Goal: Information Seeking & Learning: Compare options

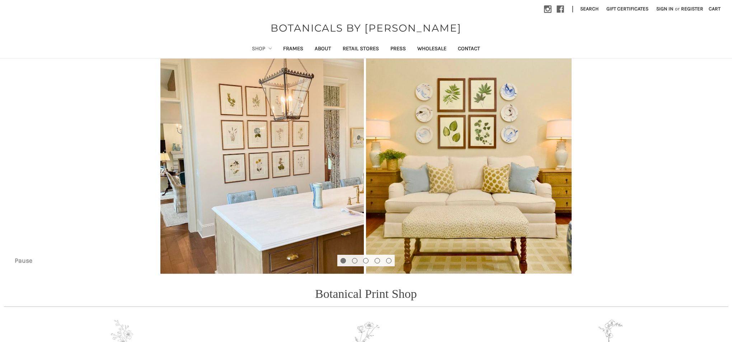
click at [253, 48] on link "Shop" at bounding box center [262, 50] width 32 height 18
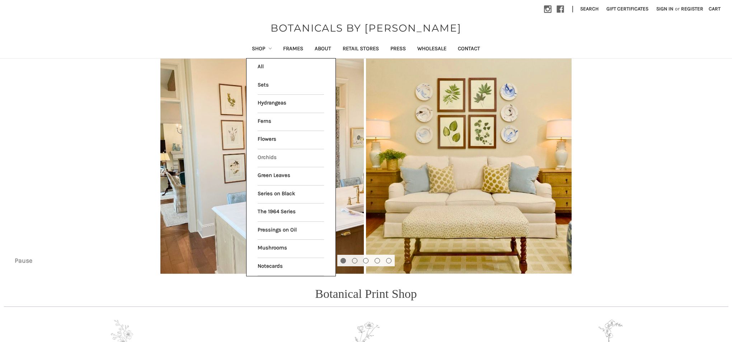
click at [265, 154] on link "Orchids" at bounding box center [291, 158] width 66 height 18
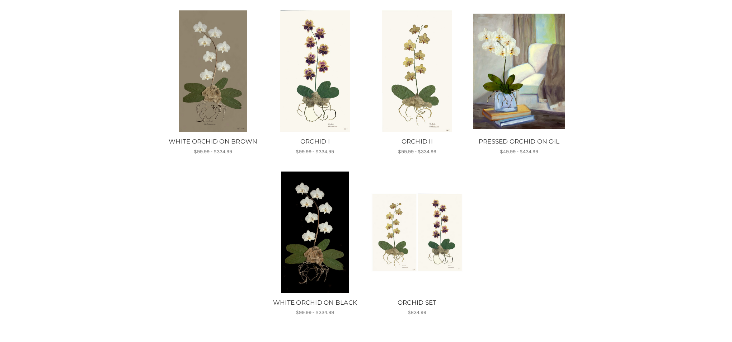
scroll to position [130, 0]
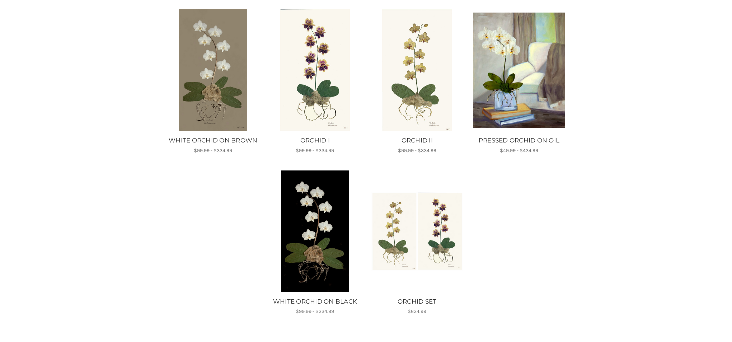
click at [400, 230] on img "ORCHID SET, $634.99\a\a" at bounding box center [417, 231] width 92 height 80
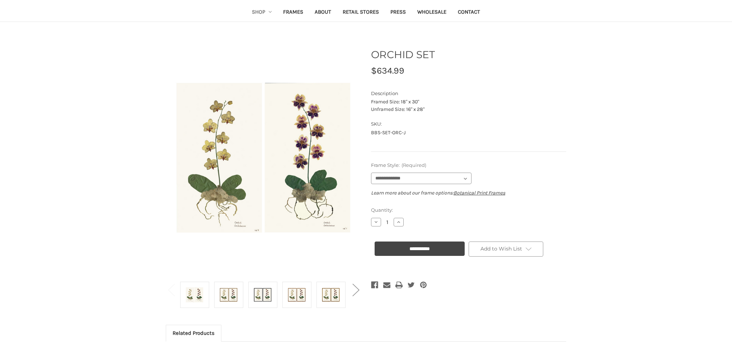
scroll to position [36, 0]
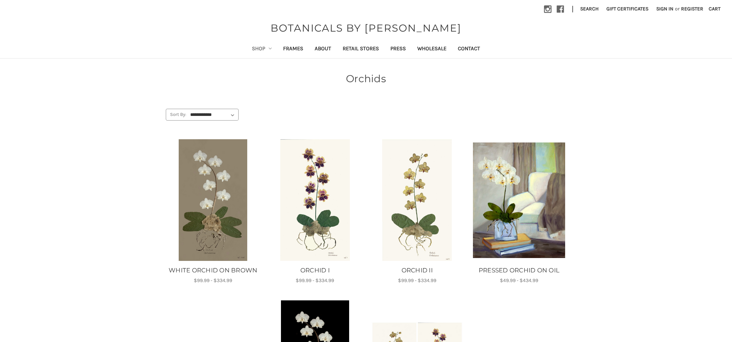
click at [252, 48] on link "Shop" at bounding box center [262, 50] width 32 height 18
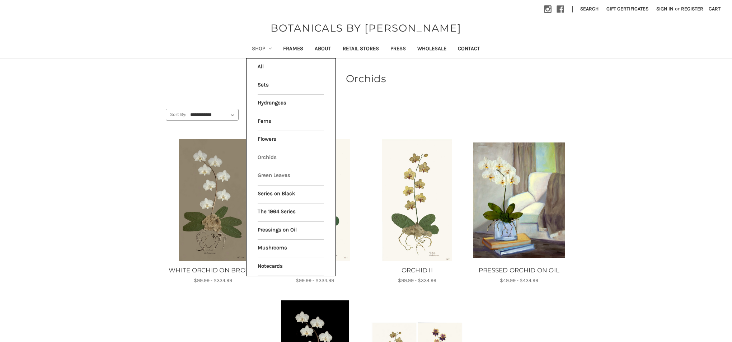
click at [267, 171] on link "Green Leaves" at bounding box center [291, 176] width 66 height 18
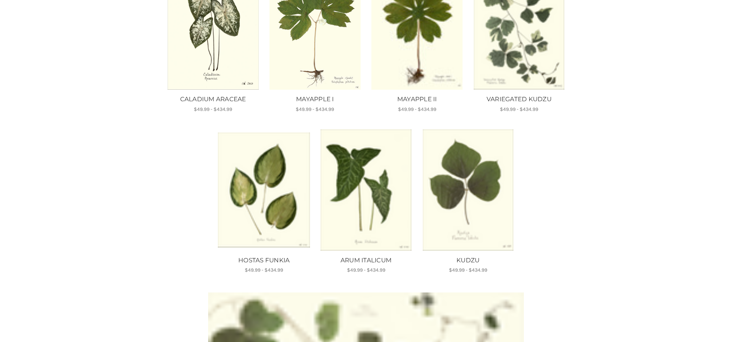
scroll to position [417, 0]
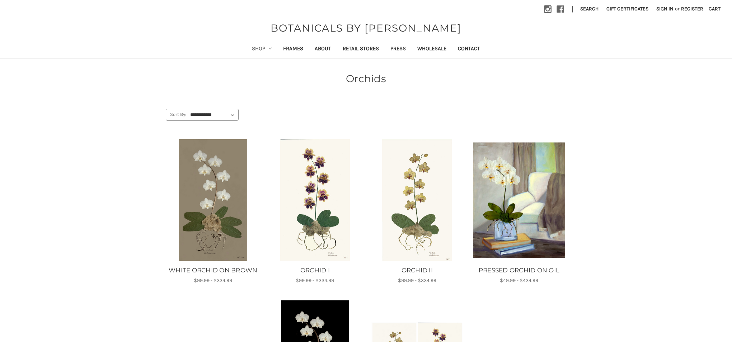
click at [253, 48] on link "Shop" at bounding box center [262, 50] width 32 height 18
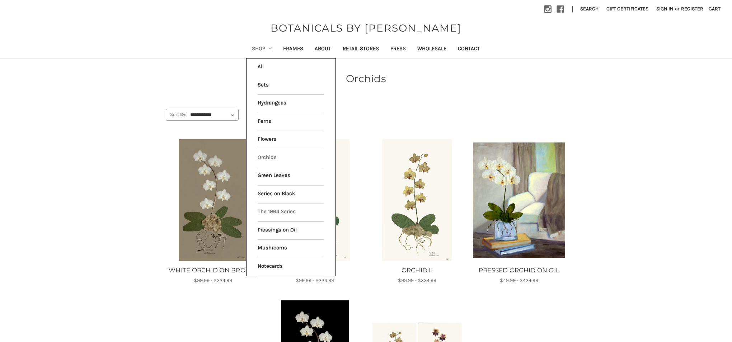
click at [285, 207] on link "The 1964 Series" at bounding box center [291, 212] width 66 height 18
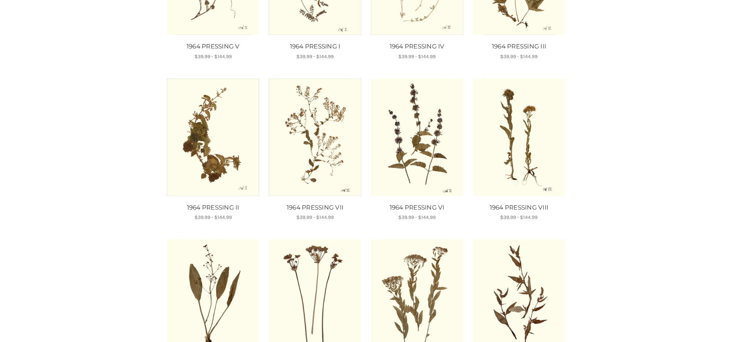
scroll to position [208, 0]
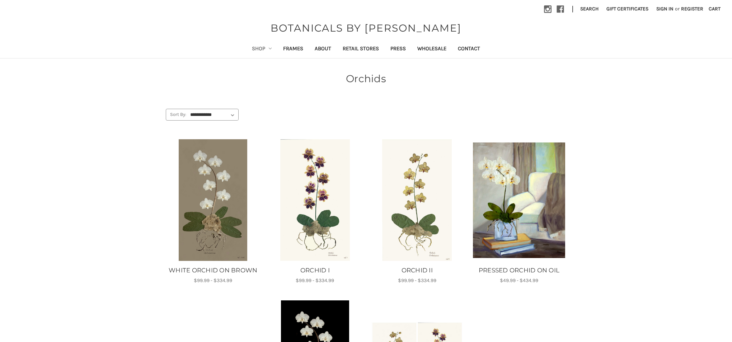
click at [246, 46] on link "Shop" at bounding box center [262, 50] width 32 height 18
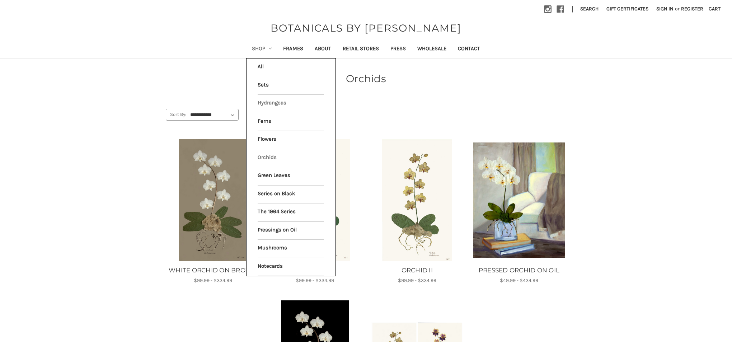
click at [267, 101] on link "Hydrangeas" at bounding box center [291, 104] width 66 height 18
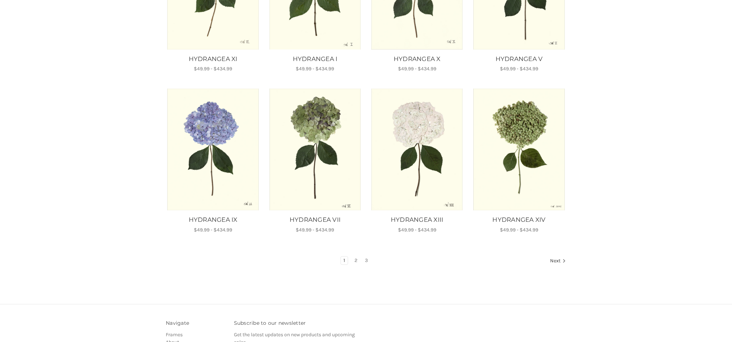
scroll to position [373, 0]
click at [354, 259] on link "2" at bounding box center [356, 260] width 8 height 8
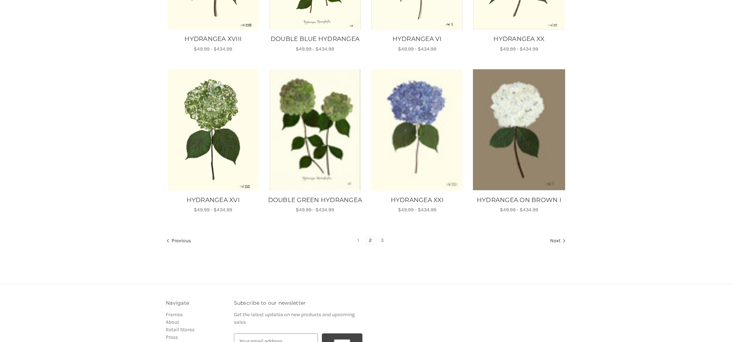
scroll to position [402, 0]
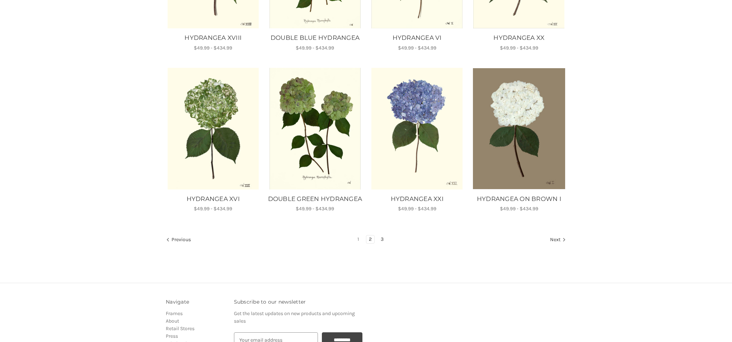
click at [382, 243] on link "3" at bounding box center [382, 239] width 8 height 8
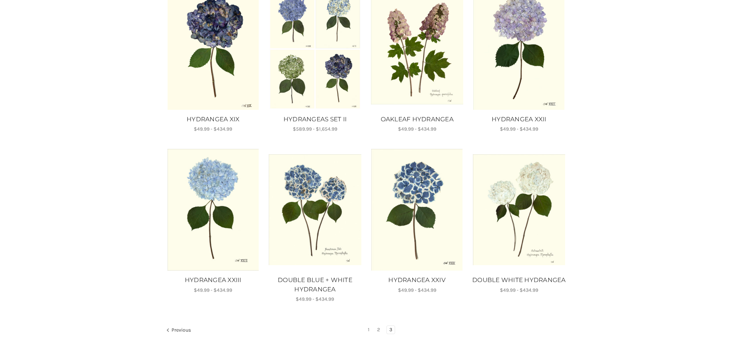
scroll to position [312, 0]
click at [421, 195] on img "HYDRANGEA XXIV, Price range from $49.99 to $434.99\a\a" at bounding box center [417, 210] width 92 height 122
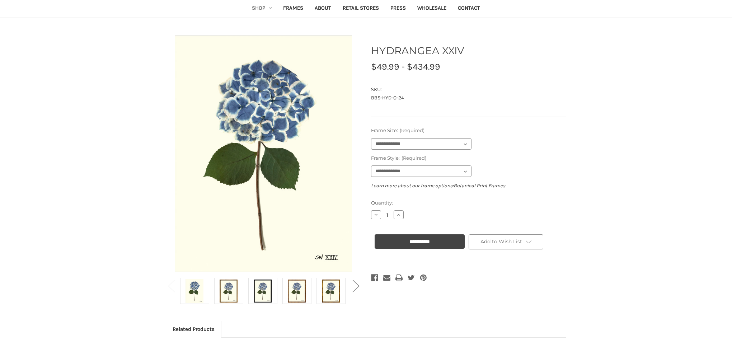
scroll to position [42, 0]
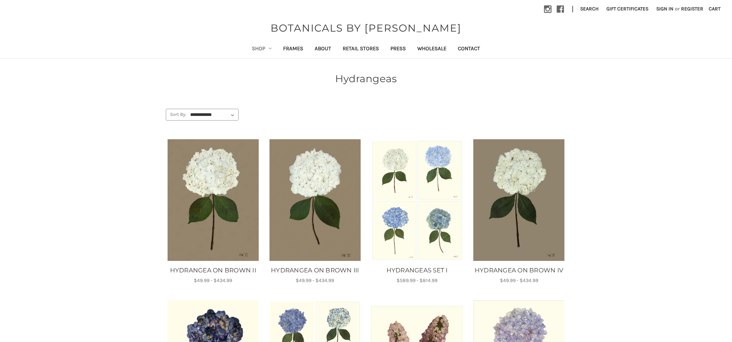
click at [255, 48] on link "Shop" at bounding box center [262, 50] width 32 height 18
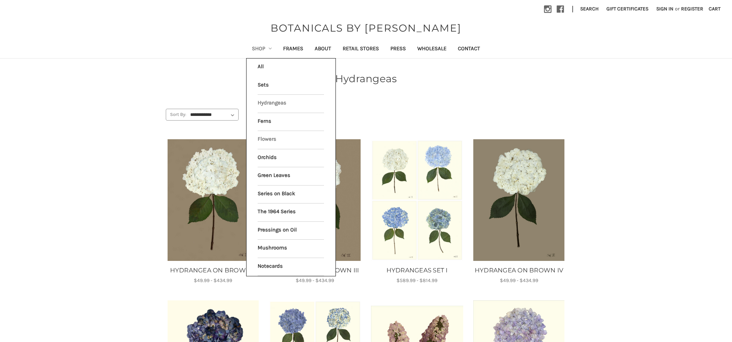
click at [260, 137] on link "Flowers" at bounding box center [291, 140] width 66 height 18
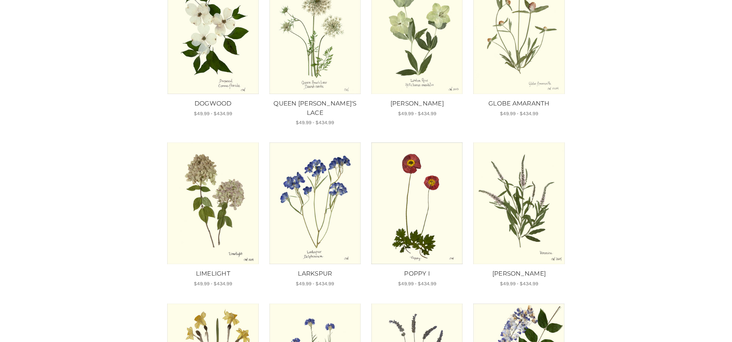
scroll to position [184, 0]
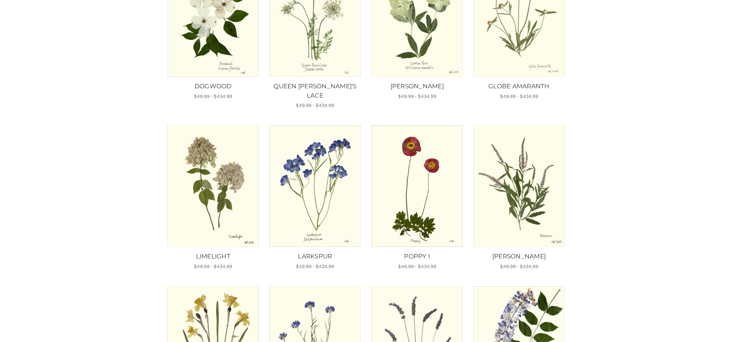
click at [228, 171] on img "LIMELIGHT, Price range from $49.99 to $434.99\a\a" at bounding box center [213, 186] width 92 height 122
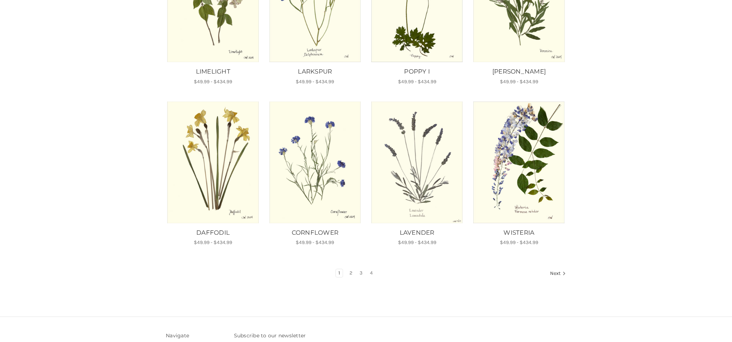
scroll to position [372, 0]
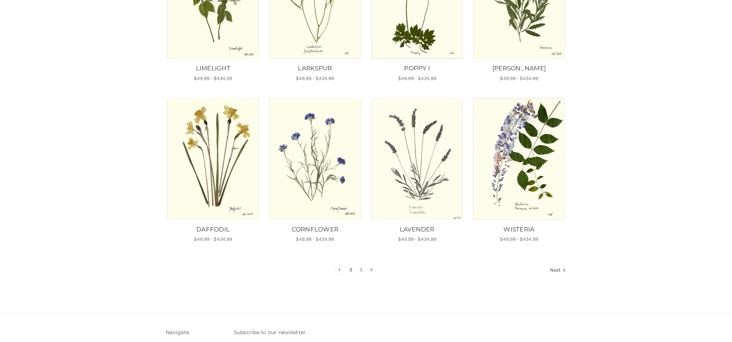
click at [350, 266] on link "2" at bounding box center [351, 270] width 8 height 8
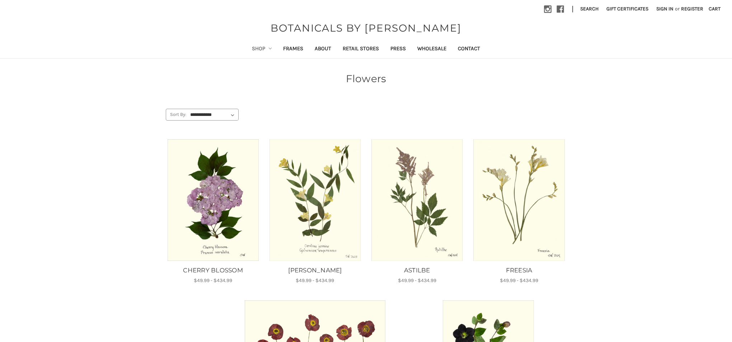
click at [234, 197] on img "CHERRY BLOSSOM, Price range from $49.99 to $434.99\a\a" at bounding box center [213, 200] width 92 height 122
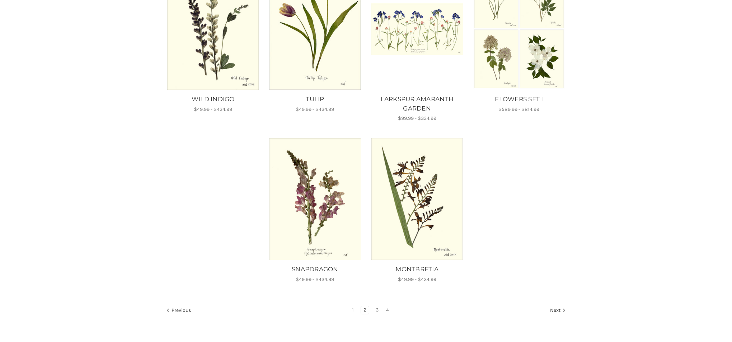
scroll to position [493, 0]
click at [336, 207] on img "SNAPDRAGON, Price range from $49.99 to $434.99\a\a" at bounding box center [315, 198] width 92 height 122
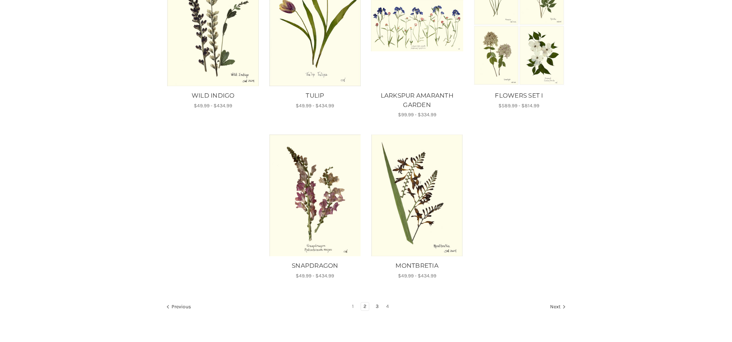
scroll to position [495, 0]
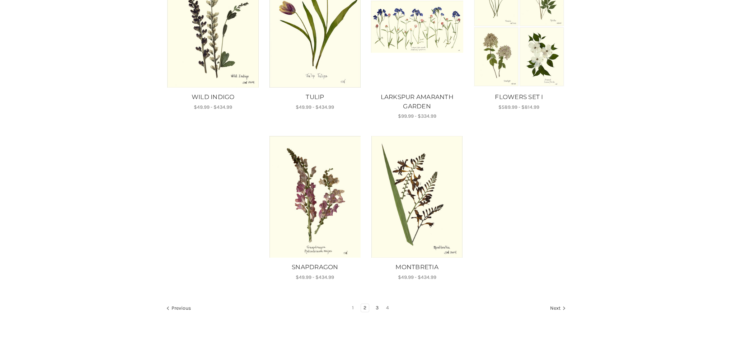
click at [378, 306] on link "3" at bounding box center [377, 308] width 8 height 8
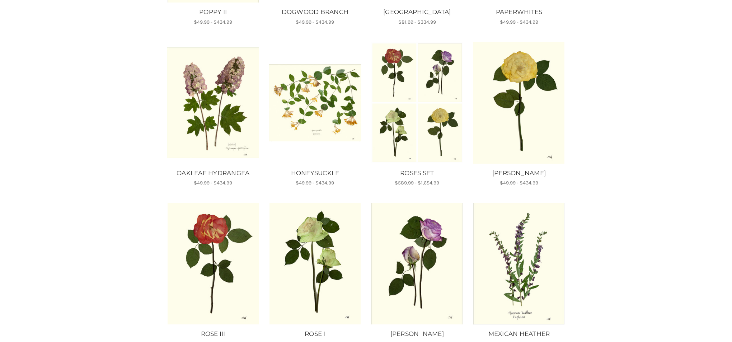
scroll to position [258, 0]
click at [521, 148] on img "ROSE IV, Price range from $49.99 to $434.99\a\a" at bounding box center [519, 103] width 92 height 122
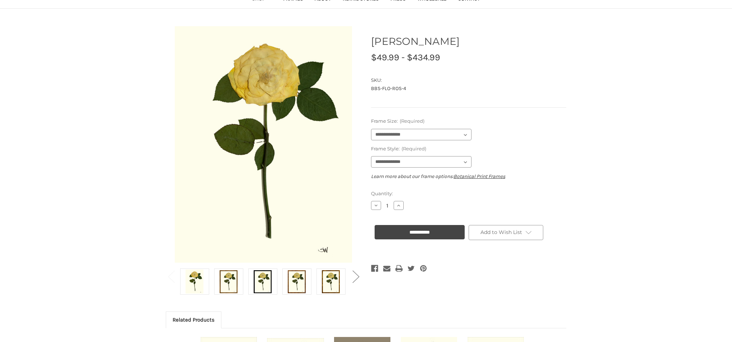
scroll to position [51, 0]
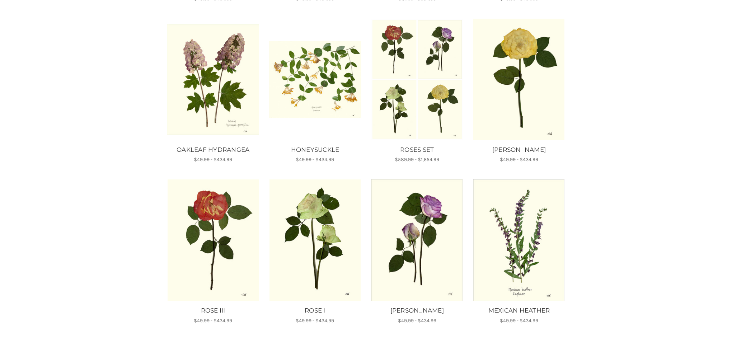
scroll to position [281, 0]
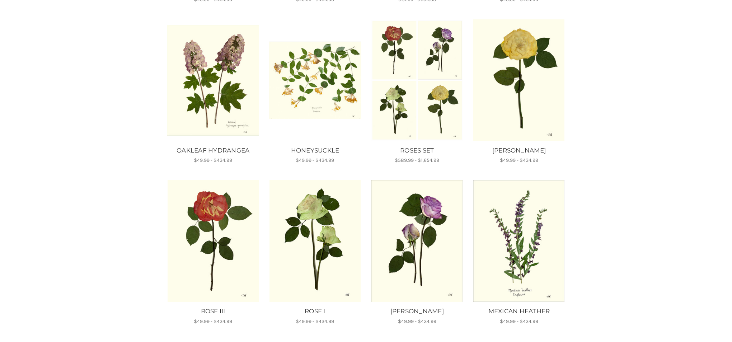
click at [217, 216] on img "ROSE III, Price range from $49.99 to $434.99\a\a" at bounding box center [213, 241] width 92 height 122
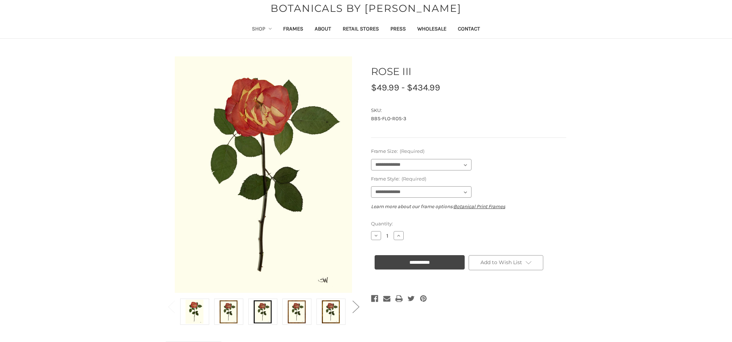
scroll to position [20, 0]
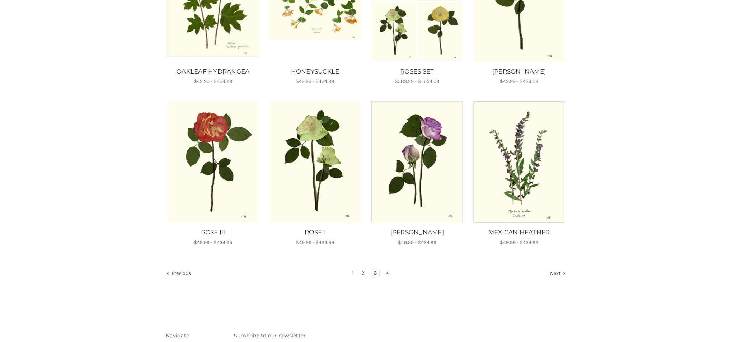
scroll to position [361, 0]
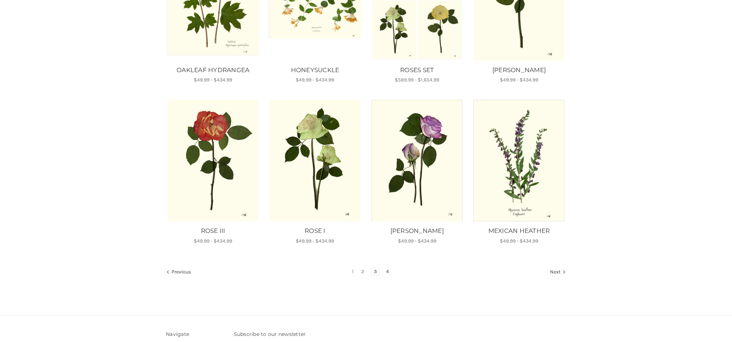
click at [388, 271] on link "4" at bounding box center [387, 272] width 8 height 8
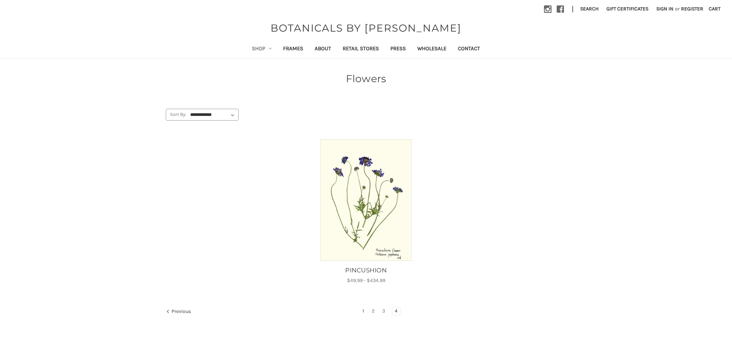
click at [365, 309] on link "1" at bounding box center [363, 311] width 7 height 8
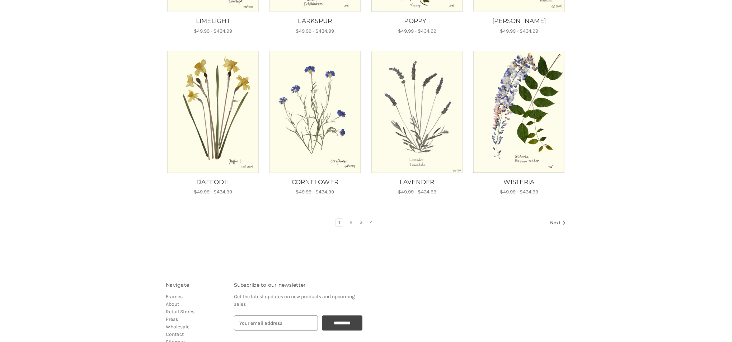
scroll to position [420, 0]
click at [350, 218] on link "2" at bounding box center [351, 222] width 8 height 8
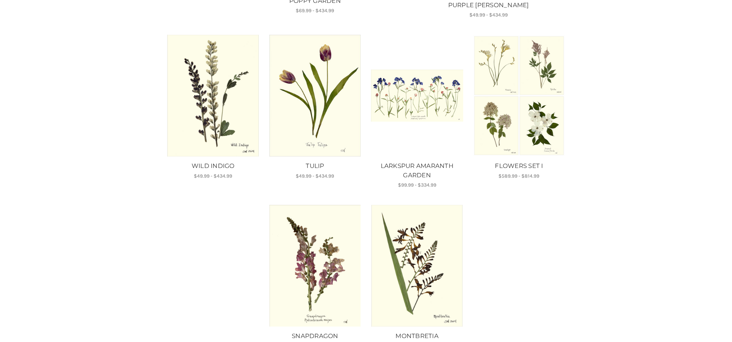
scroll to position [426, 0]
click at [295, 251] on img "SNAPDRAGON, Price range from $49.99 to $434.99\a\a" at bounding box center [315, 265] width 92 height 122
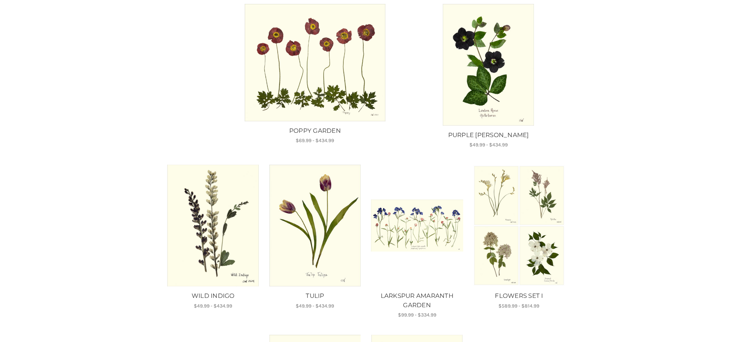
scroll to position [294, 0]
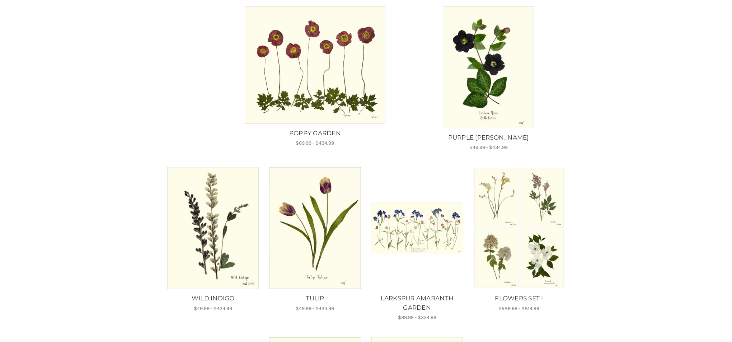
click at [331, 235] on img "TULIP, Price range from $49.99 to $434.99\a\a" at bounding box center [315, 228] width 92 height 122
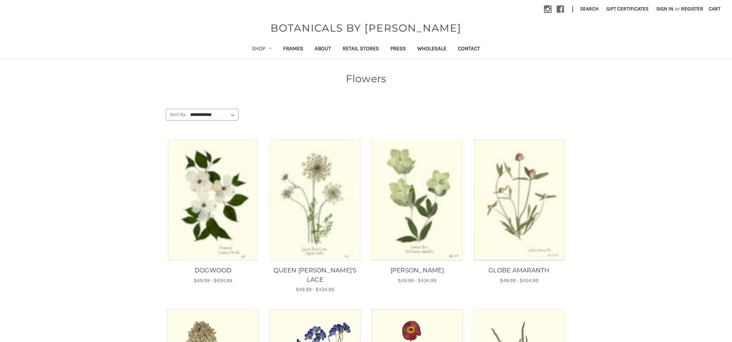
scroll to position [420, 0]
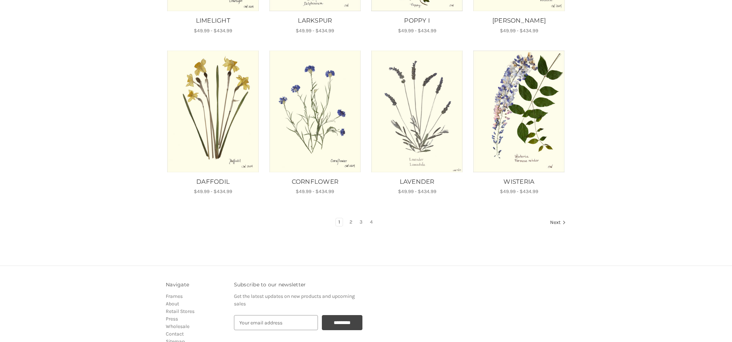
click at [199, 86] on img "DAFFODIL, Price range from $49.99 to $434.99\a\a" at bounding box center [213, 112] width 92 height 122
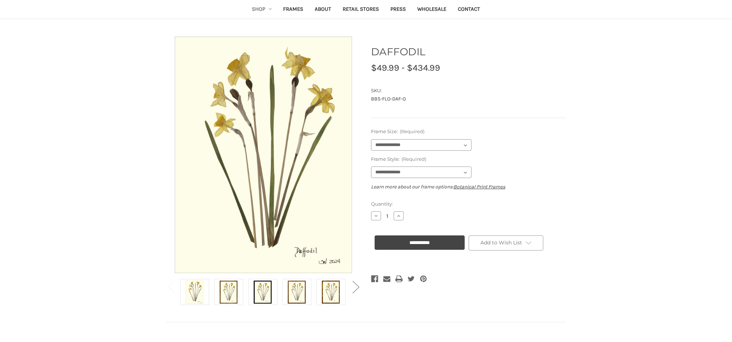
scroll to position [42, 0]
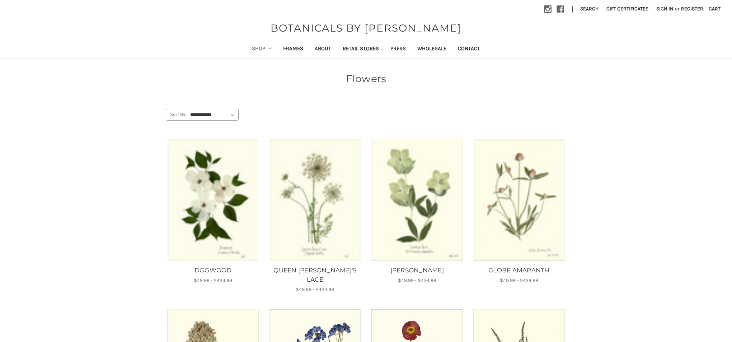
scroll to position [420, 0]
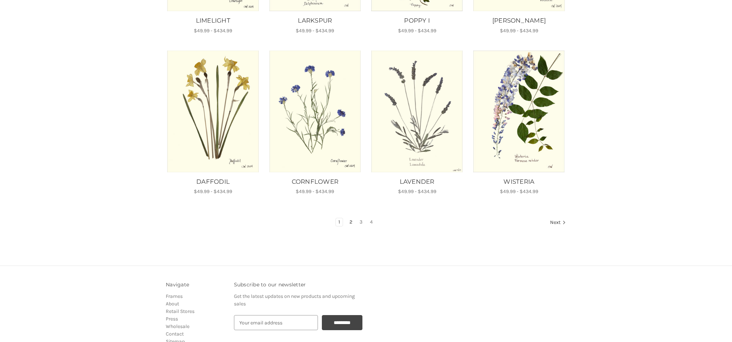
click at [350, 218] on link "2" at bounding box center [351, 222] width 8 height 8
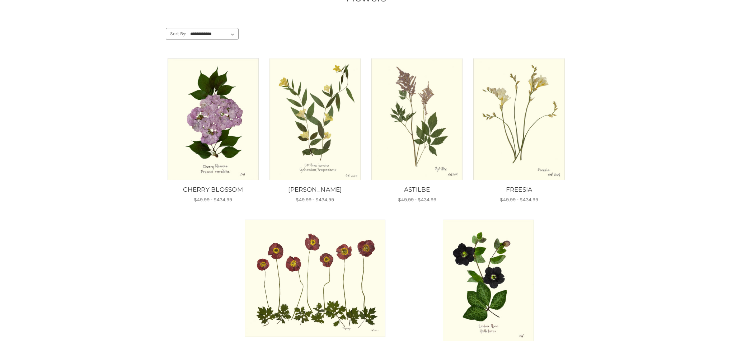
scroll to position [81, 0]
click at [522, 142] on img "FREESIA, Price range from $49.99 to $434.99\a\a" at bounding box center [519, 119] width 92 height 122
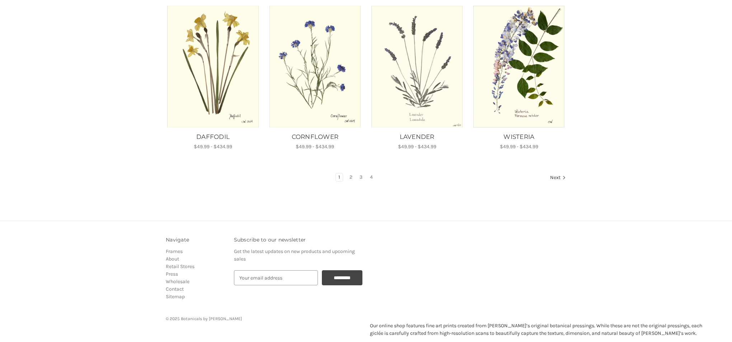
scroll to position [461, 0]
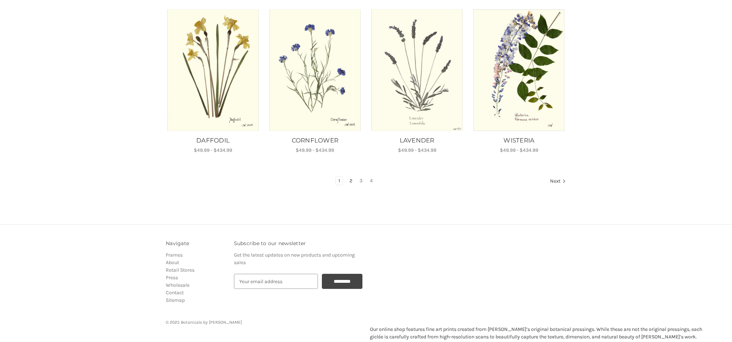
click at [350, 177] on link "2" at bounding box center [351, 181] width 8 height 8
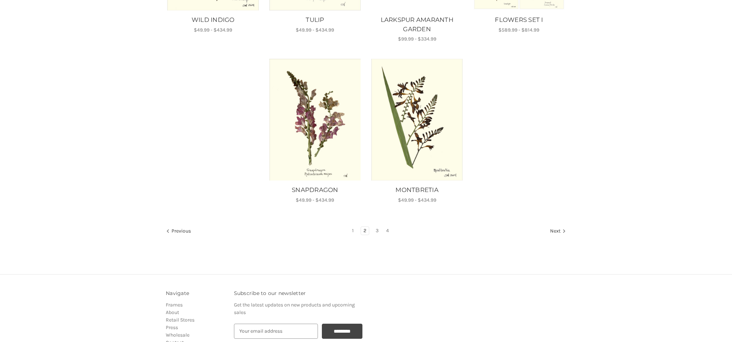
scroll to position [573, 0]
click at [378, 228] on link "3" at bounding box center [377, 230] width 8 height 8
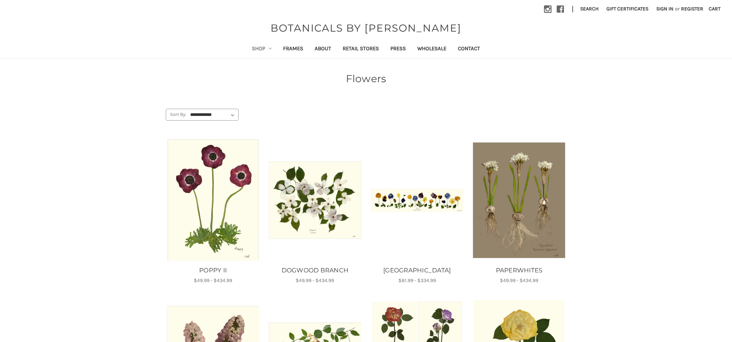
click at [252, 49] on link "Shop" at bounding box center [262, 50] width 32 height 18
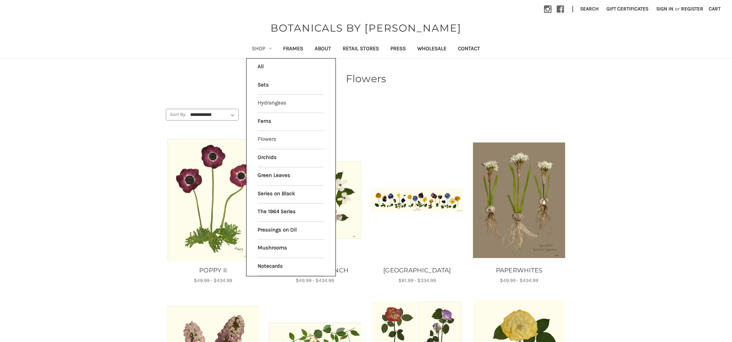
click at [263, 102] on link "Hydrangeas" at bounding box center [291, 104] width 66 height 18
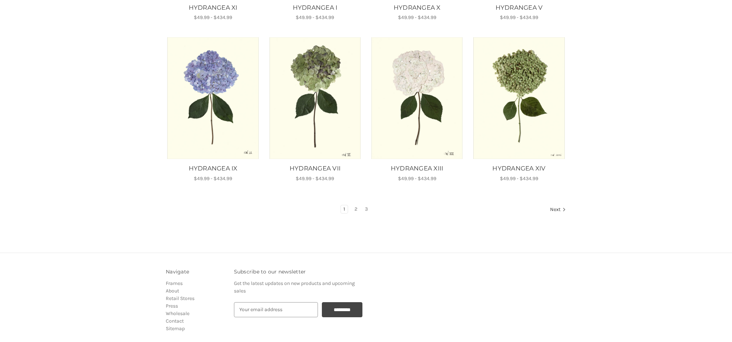
scroll to position [425, 0]
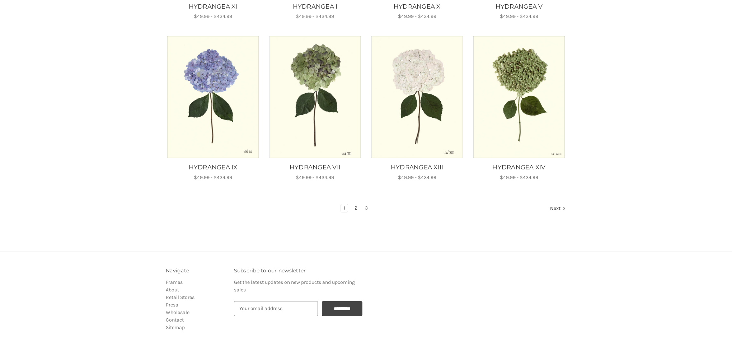
click at [355, 207] on link "2" at bounding box center [356, 208] width 8 height 8
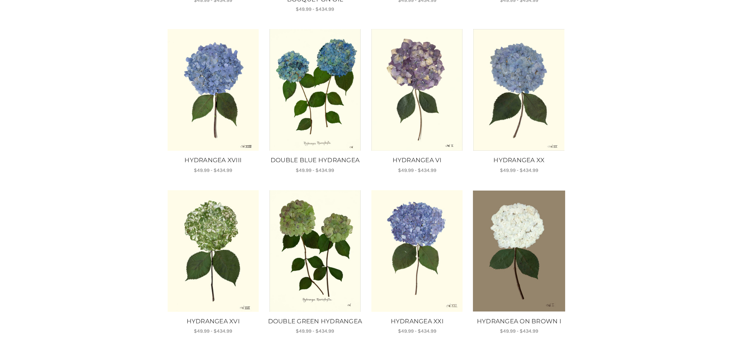
scroll to position [280, 0]
click at [333, 129] on img "DOUBLE BLUE HYDRANGEA, Price range from $49.99 to $434.99\a\a" at bounding box center [315, 90] width 92 height 122
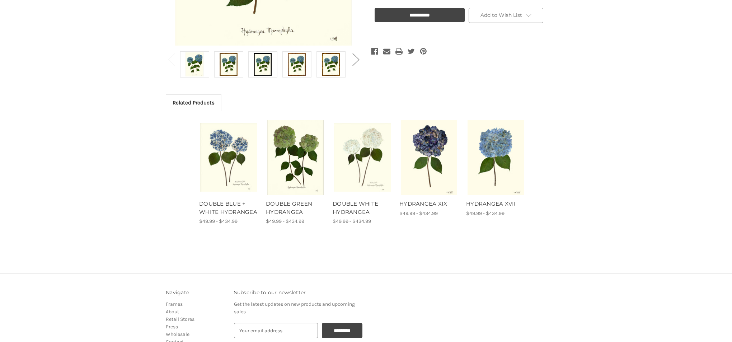
scroll to position [269, 0]
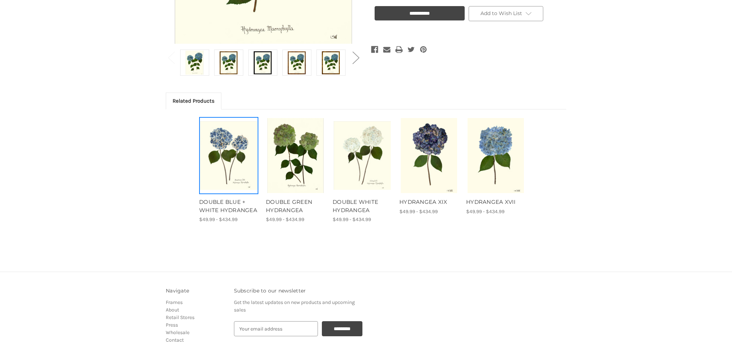
click at [234, 155] on img "DOUBLE BLUE + WHITE HYDRANGEA, Price range from $49.99 to $434.99\a\a" at bounding box center [228, 155] width 57 height 69
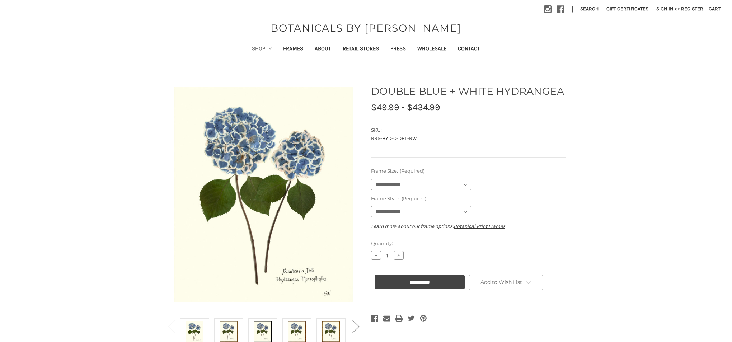
click at [233, 155] on img at bounding box center [263, 194] width 179 height 236
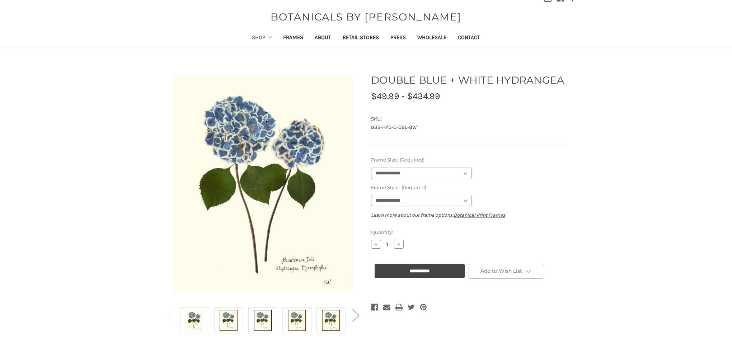
scroll to position [10, 0]
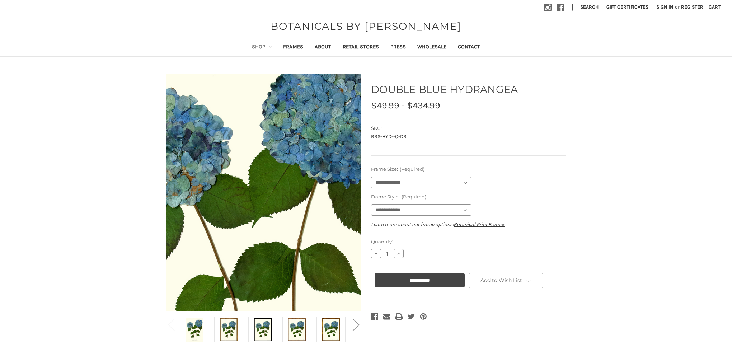
scroll to position [1, 0]
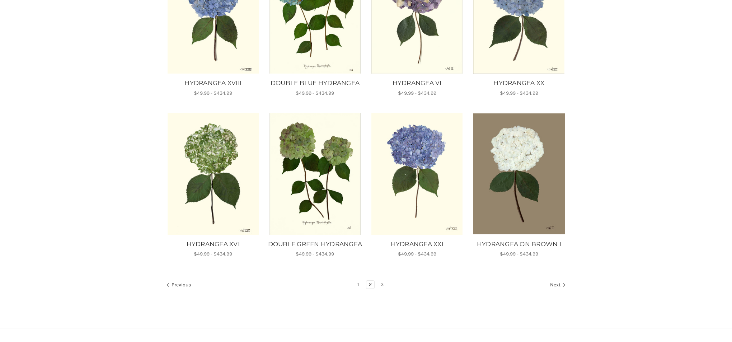
scroll to position [358, 0]
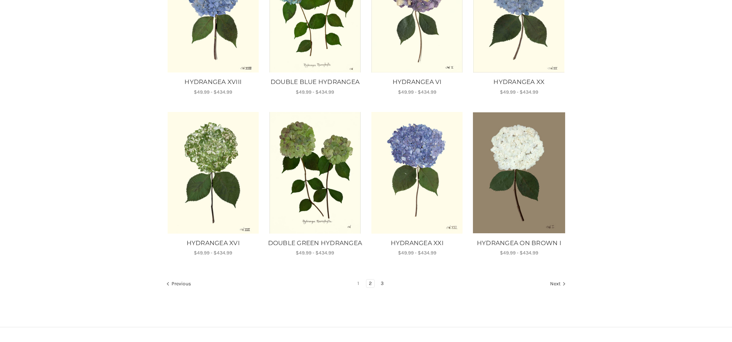
click at [383, 287] on link "3" at bounding box center [382, 283] width 8 height 8
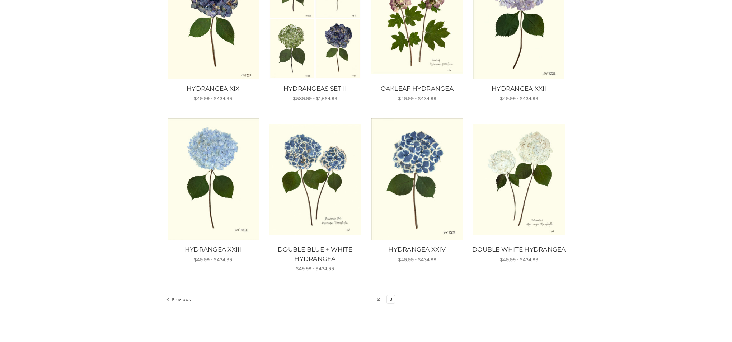
scroll to position [342, 0]
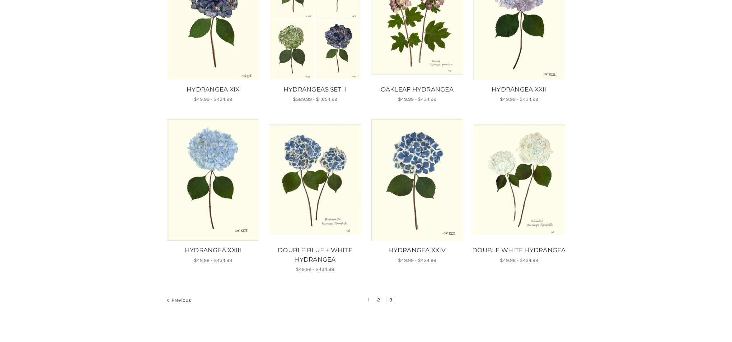
click at [379, 297] on link "2" at bounding box center [378, 300] width 8 height 8
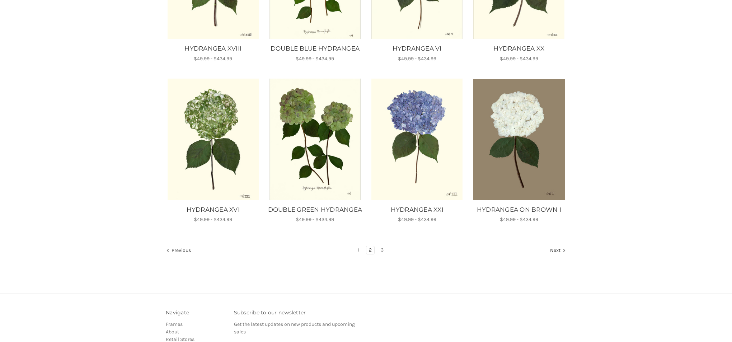
scroll to position [392, 0]
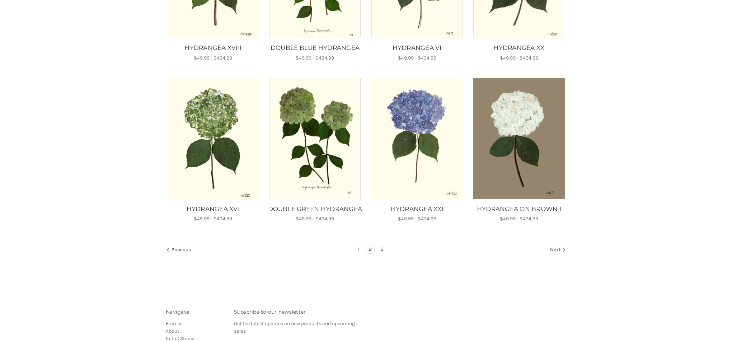
click at [382, 253] on link "3" at bounding box center [382, 249] width 8 height 8
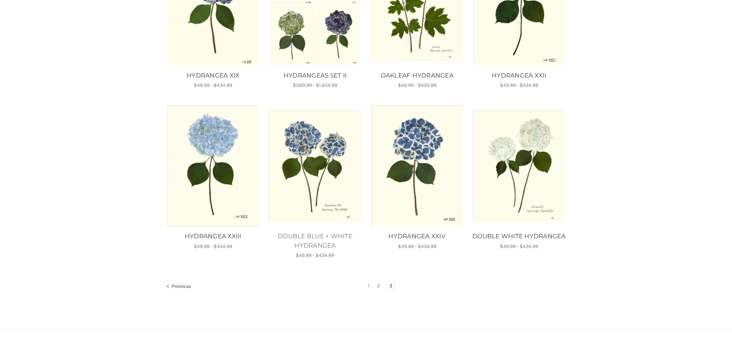
scroll to position [357, 0]
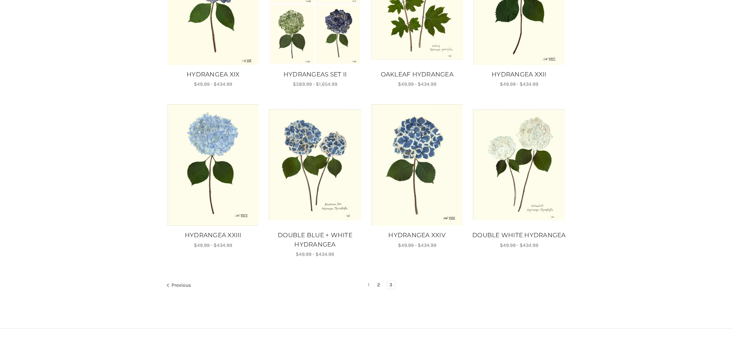
click at [379, 282] on link "2" at bounding box center [378, 285] width 8 height 8
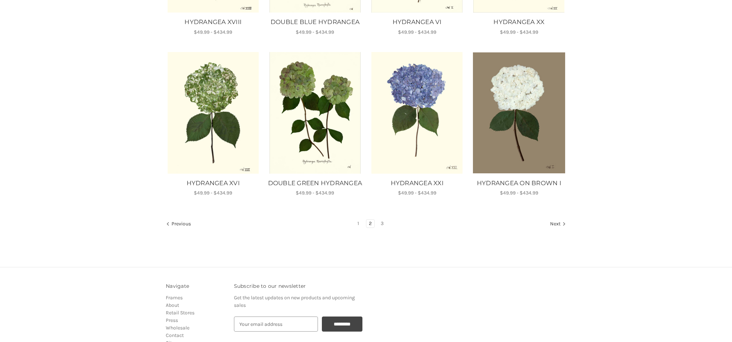
scroll to position [419, 0]
click at [359, 227] on link "1" at bounding box center [358, 223] width 7 height 8
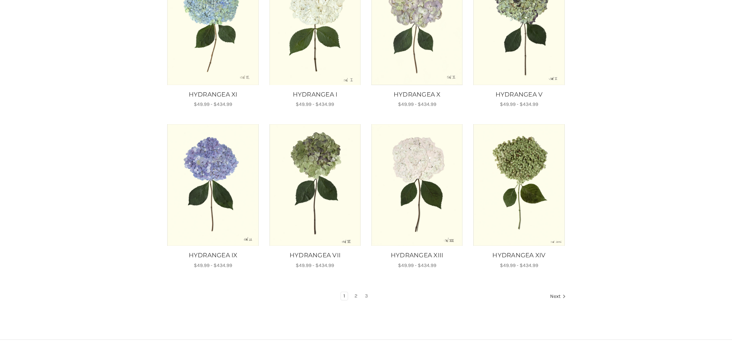
scroll to position [338, 0]
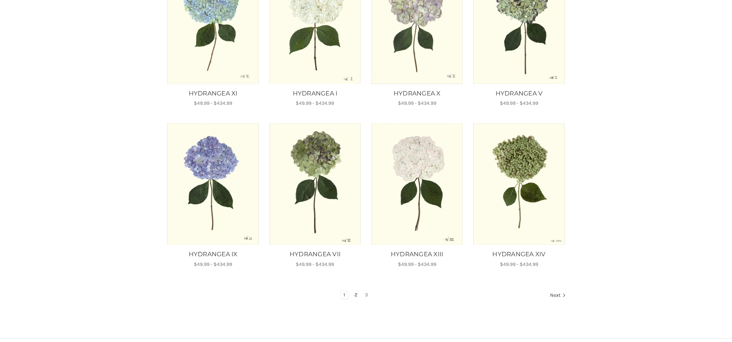
click at [356, 294] on link "2" at bounding box center [356, 295] width 8 height 8
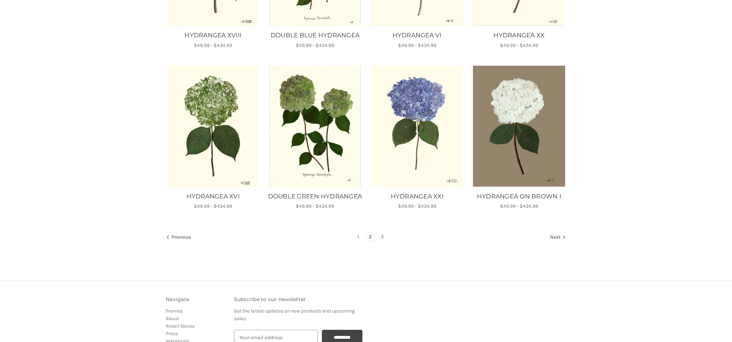
scroll to position [407, 0]
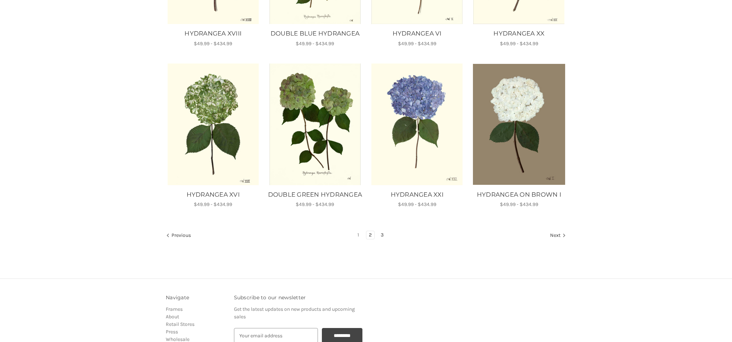
click at [382, 239] on link "3" at bounding box center [382, 235] width 8 height 8
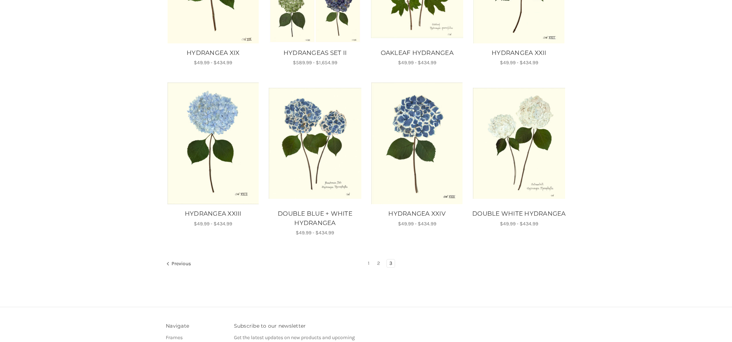
scroll to position [395, 0]
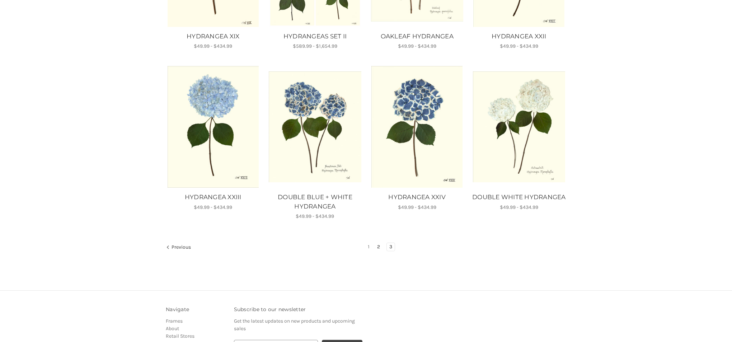
click at [379, 245] on link "2" at bounding box center [378, 247] width 8 height 8
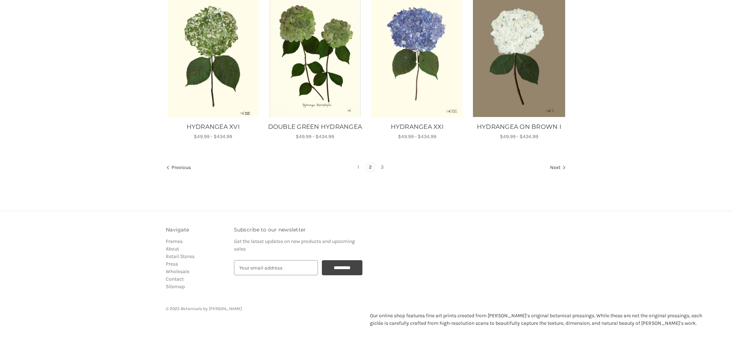
scroll to position [482, 0]
click at [383, 167] on link "3" at bounding box center [382, 167] width 8 height 8
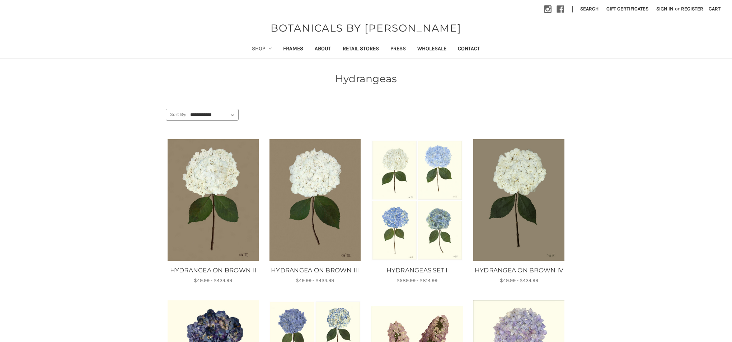
click at [257, 48] on link "Shop" at bounding box center [262, 50] width 32 height 18
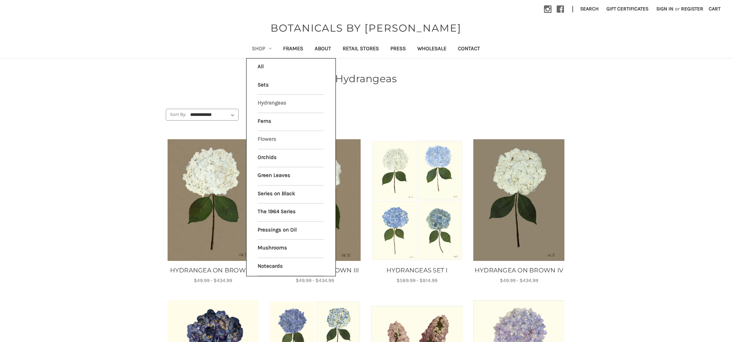
click at [262, 136] on link "Flowers" at bounding box center [291, 140] width 66 height 18
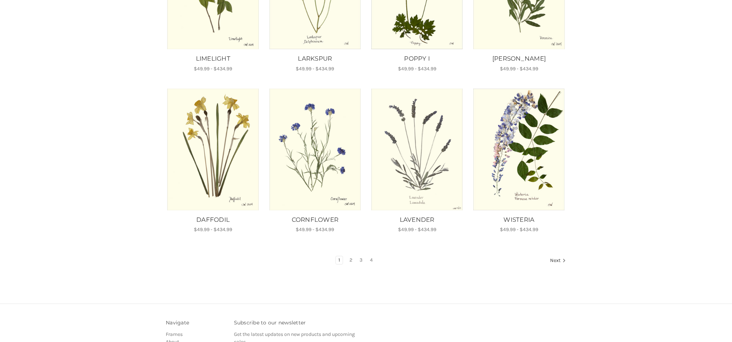
scroll to position [381, 0]
click at [245, 136] on img "DAFFODIL, Price range from $49.99 to $434.99\a\a" at bounding box center [213, 150] width 92 height 122
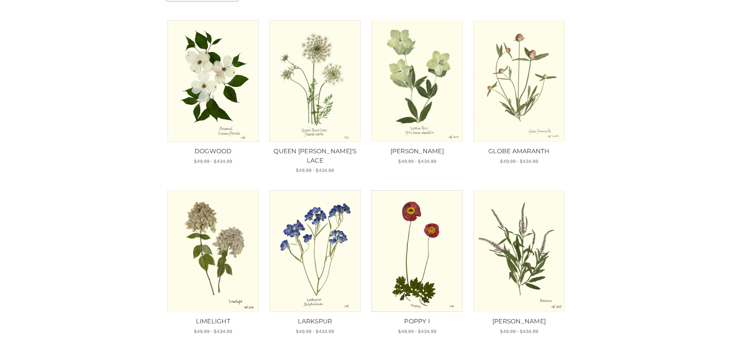
scroll to position [116, 0]
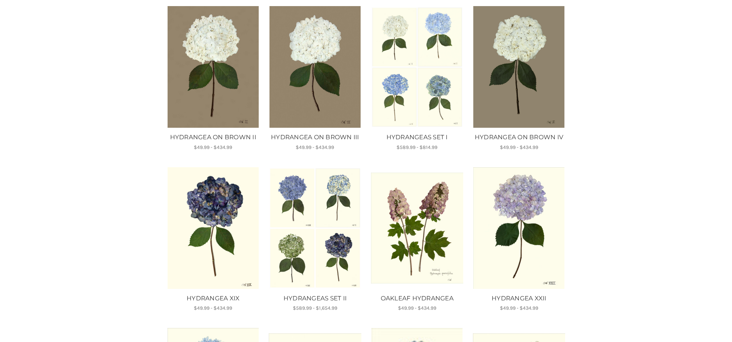
scroll to position [133, 0]
click at [533, 240] on img "HYDRANGEA XXII, Price range from $49.99 to $434.99\a\a" at bounding box center [519, 228] width 92 height 122
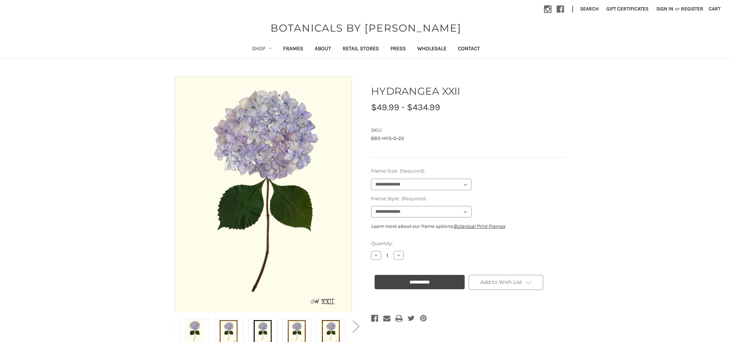
click at [254, 47] on link "Shop" at bounding box center [262, 50] width 32 height 18
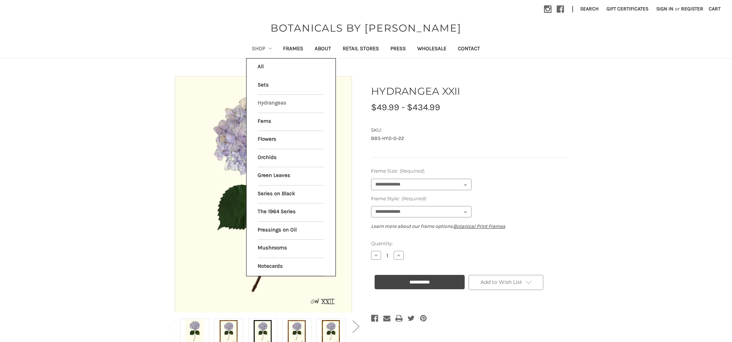
click at [261, 102] on link "Hydrangeas" at bounding box center [291, 104] width 66 height 18
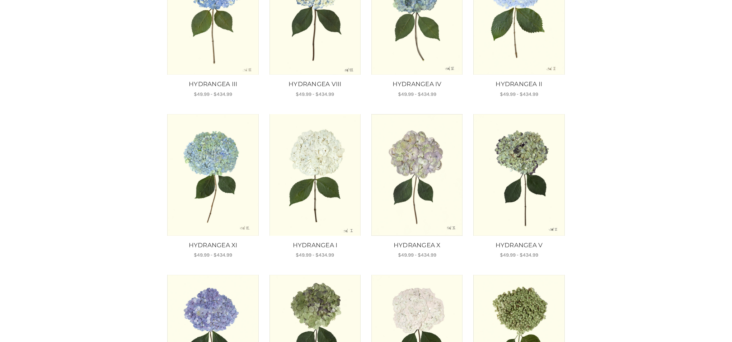
scroll to position [187, 0]
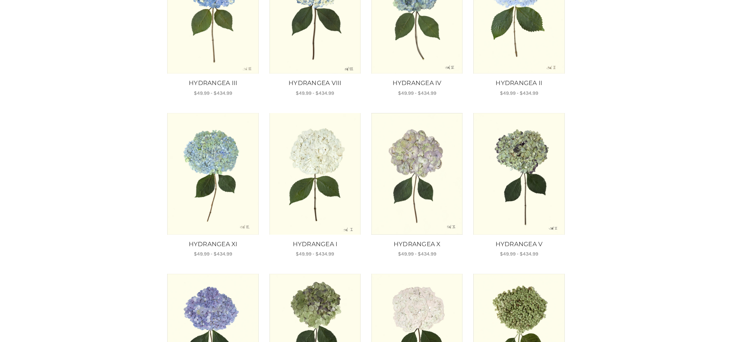
click at [426, 162] on img "HYDRANGEA X, Price range from $49.99 to $434.99\a\a" at bounding box center [417, 174] width 92 height 122
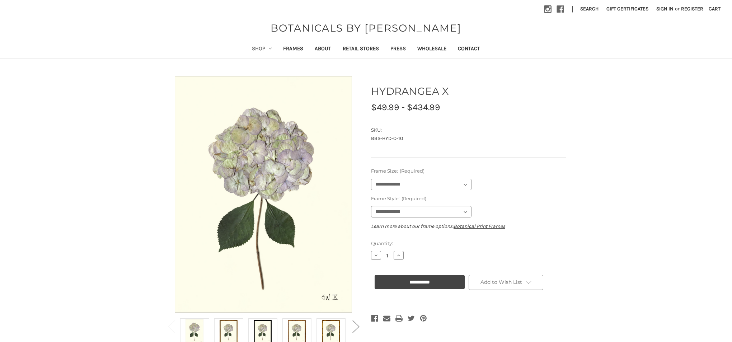
click at [253, 48] on link "Shop" at bounding box center [262, 50] width 32 height 18
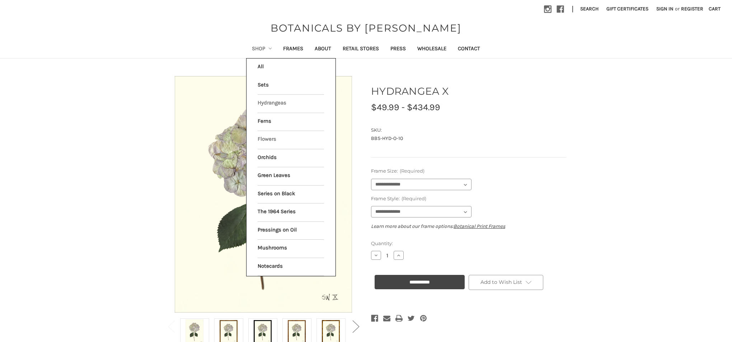
click at [261, 136] on link "Flowers" at bounding box center [291, 140] width 66 height 18
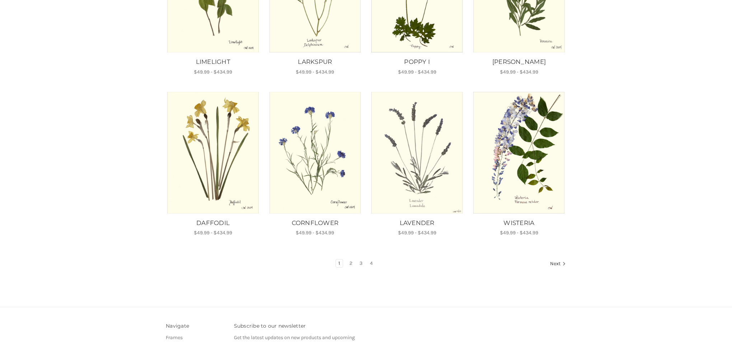
scroll to position [380, 0]
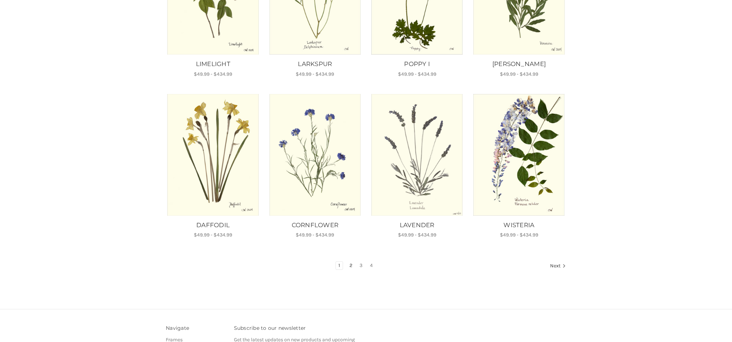
click at [351, 251] on div "**********" at bounding box center [366, 2] width 408 height 554
click at [350, 262] on link "2" at bounding box center [351, 266] width 8 height 8
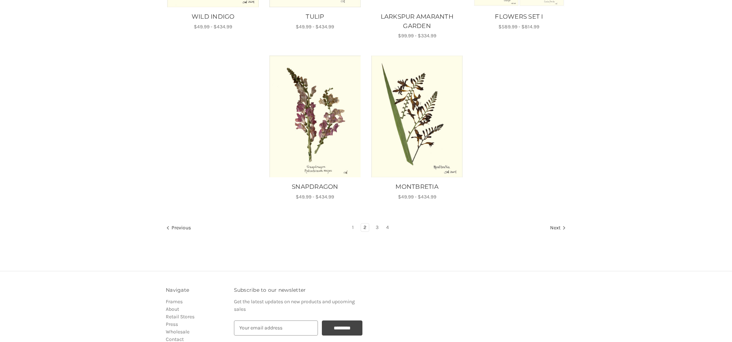
scroll to position [576, 0]
click at [378, 225] on link "3" at bounding box center [377, 227] width 8 height 8
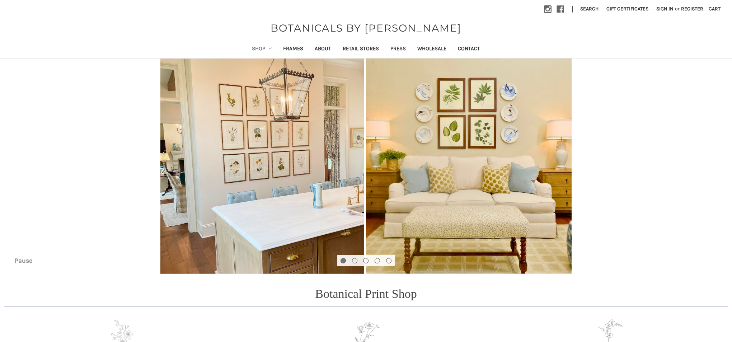
click at [255, 48] on link "Shop" at bounding box center [262, 50] width 32 height 18
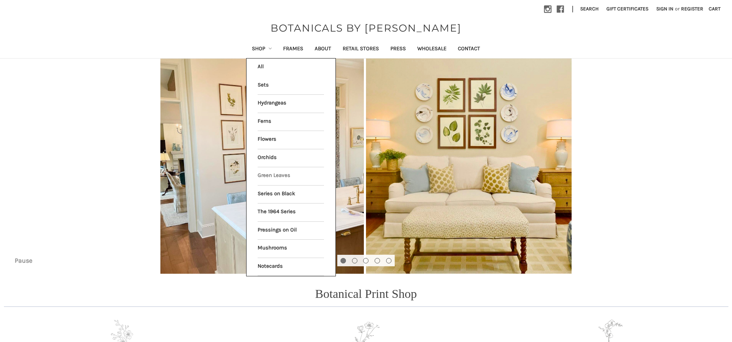
click at [274, 171] on link "Green Leaves" at bounding box center [291, 176] width 66 height 18
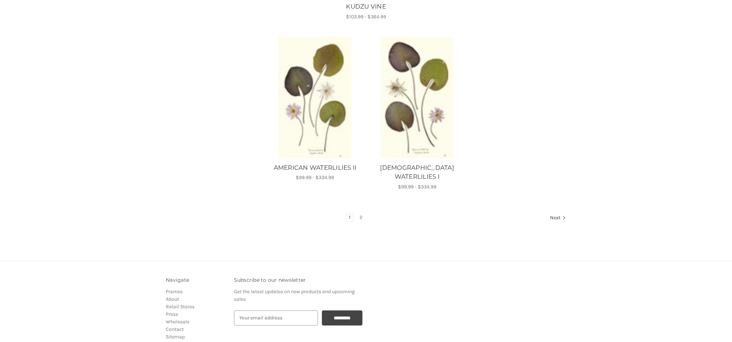
scroll to position [880, 0]
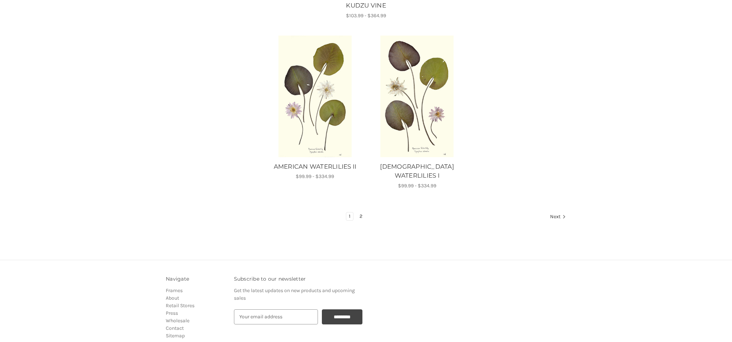
click at [360, 212] on link "2" at bounding box center [361, 216] width 8 height 8
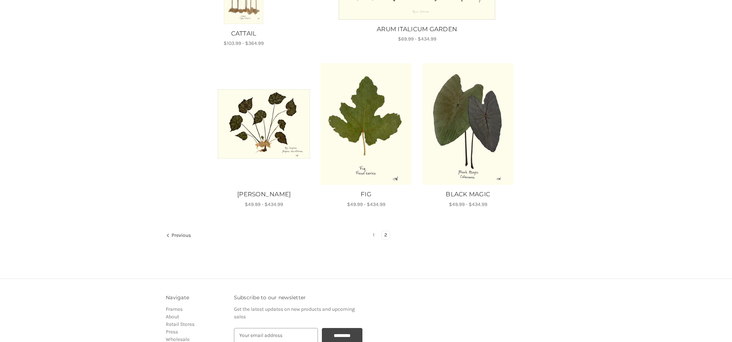
scroll to position [401, 0]
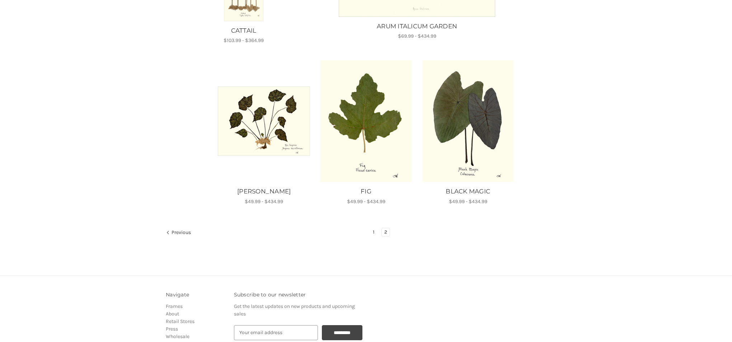
click at [375, 230] on link "1" at bounding box center [373, 232] width 7 height 8
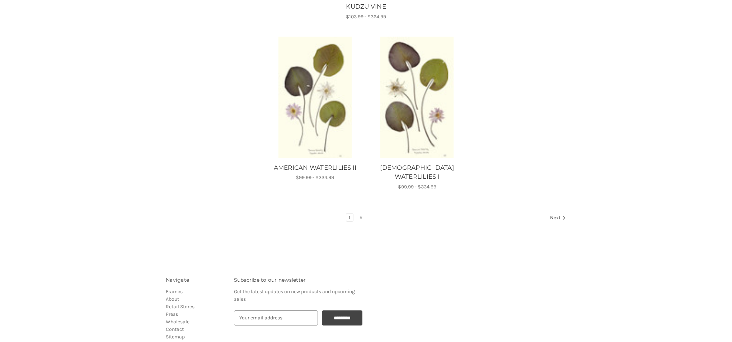
scroll to position [880, 0]
click at [361, 213] on link "2" at bounding box center [361, 217] width 8 height 8
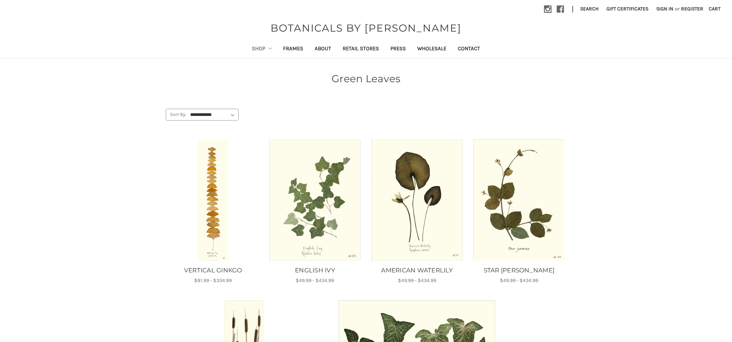
click at [252, 48] on link "Shop" at bounding box center [262, 50] width 32 height 18
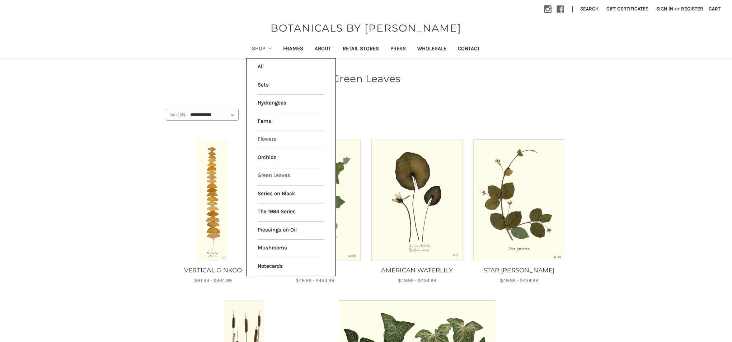
click at [264, 138] on link "Flowers" at bounding box center [291, 140] width 66 height 18
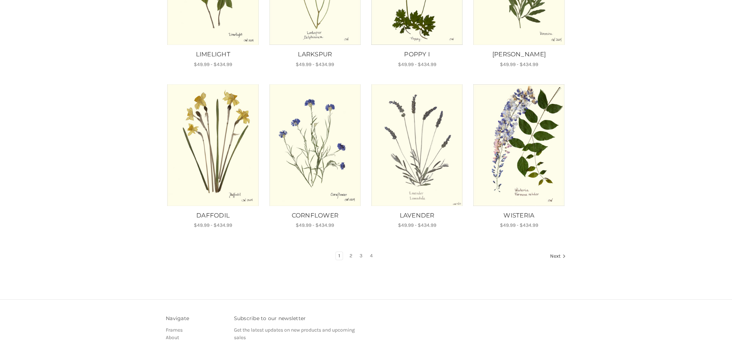
scroll to position [387, 0]
click at [350, 251] on link "2" at bounding box center [351, 255] width 8 height 8
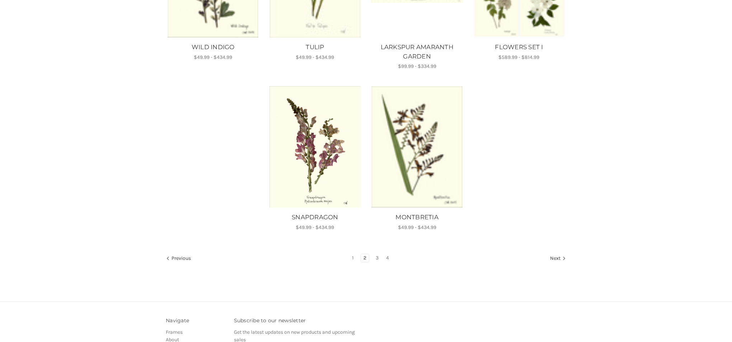
scroll to position [544, 0]
click at [353, 257] on link "1" at bounding box center [352, 259] width 7 height 8
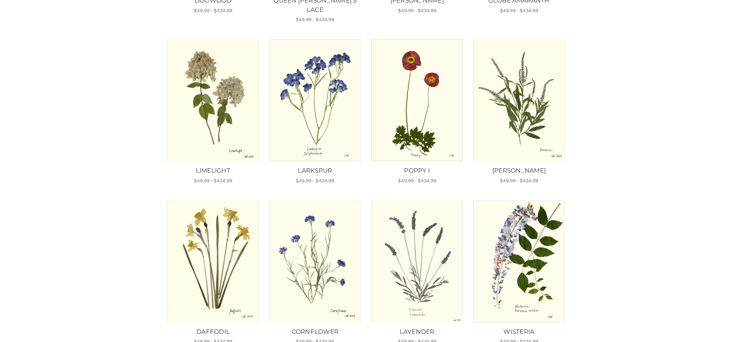
scroll to position [276, 0]
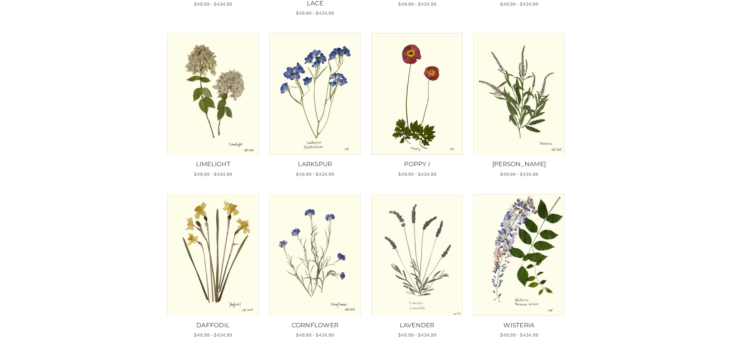
click at [237, 86] on img "LIMELIGHT, Price range from $49.99 to $434.99\a\a" at bounding box center [213, 94] width 92 height 122
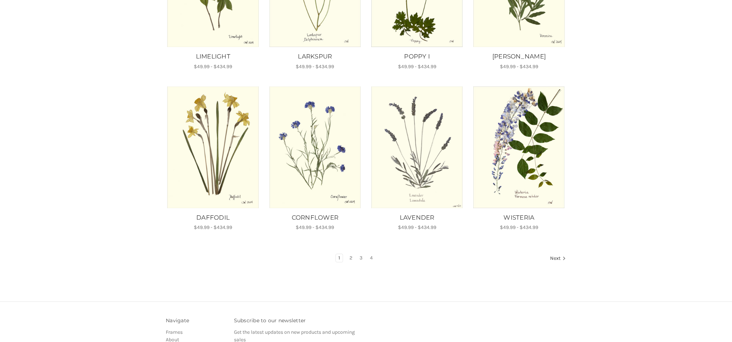
scroll to position [391, 0]
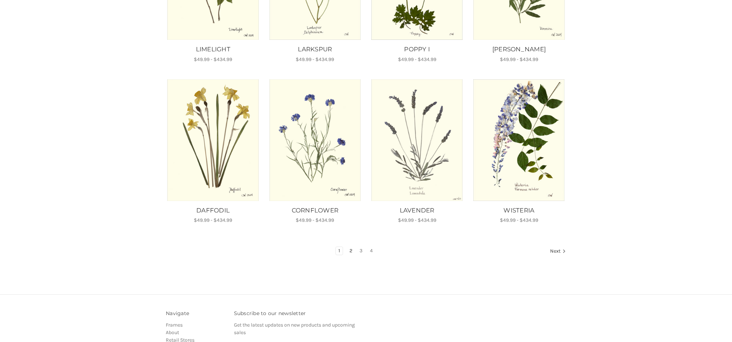
click at [349, 247] on link "2" at bounding box center [351, 251] width 8 height 8
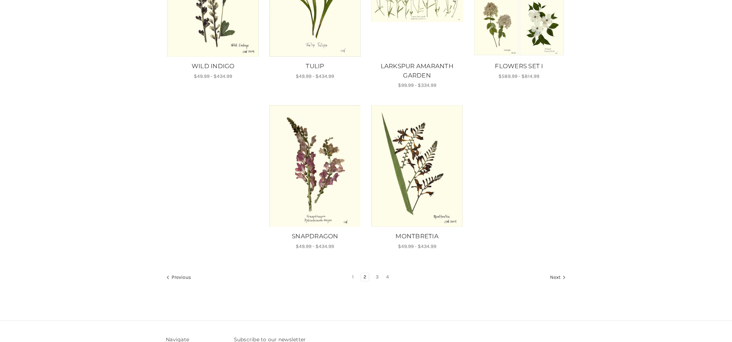
scroll to position [533, 0]
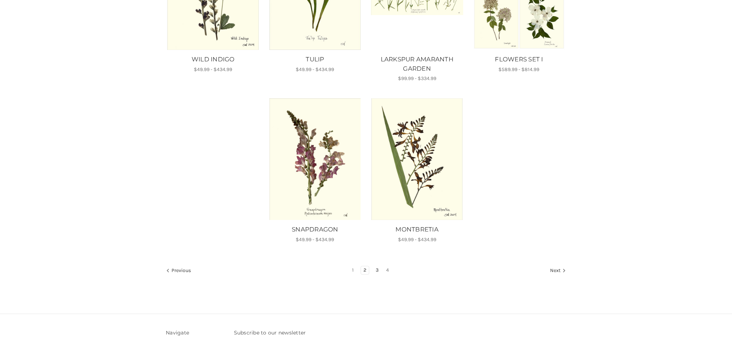
click at [377, 268] on link "3" at bounding box center [377, 270] width 8 height 8
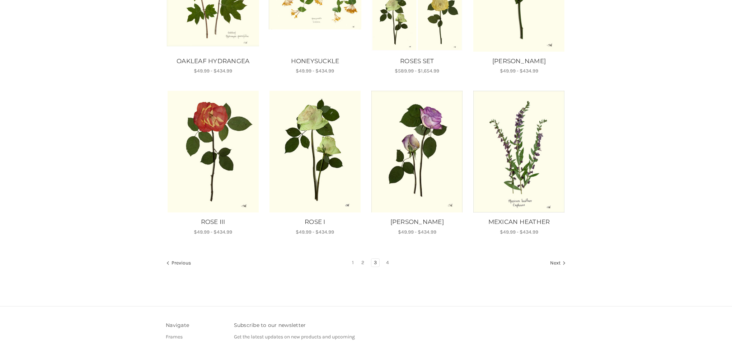
scroll to position [371, 0]
click at [388, 262] on link "4" at bounding box center [387, 262] width 8 height 8
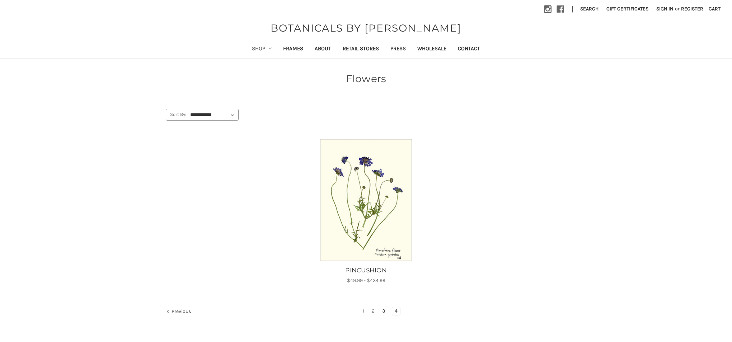
click at [384, 309] on link "3" at bounding box center [383, 311] width 8 height 8
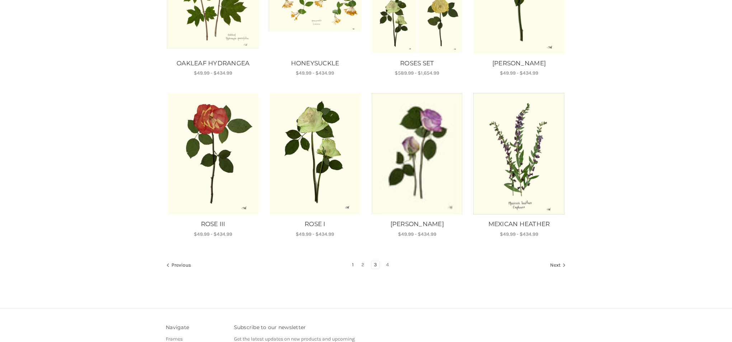
scroll to position [368, 0]
click at [353, 264] on link "1" at bounding box center [352, 265] width 7 height 8
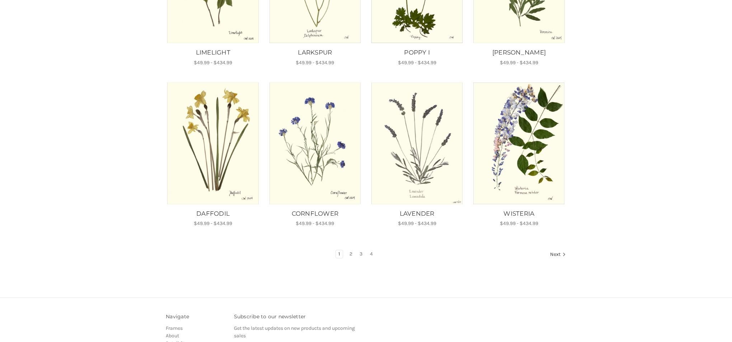
scroll to position [388, 0]
click at [349, 249] on link "2" at bounding box center [351, 253] width 8 height 8
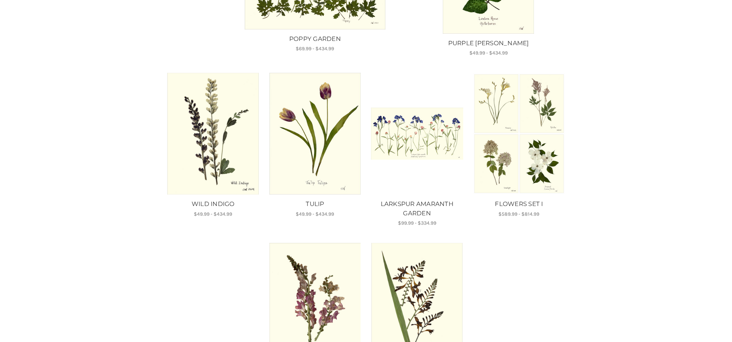
scroll to position [386, 0]
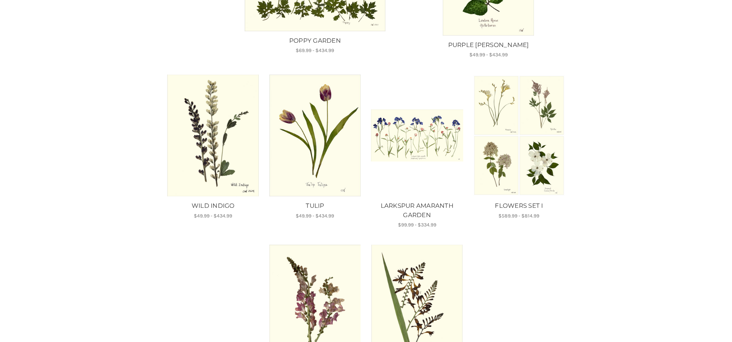
click at [323, 162] on img "TULIP, Price range from $49.99 to $434.99\a\a" at bounding box center [315, 136] width 92 height 122
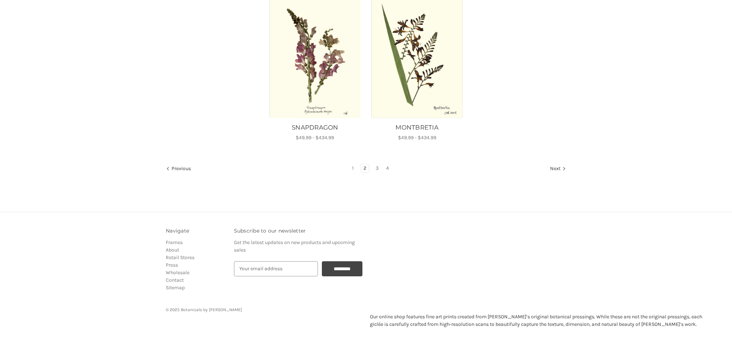
scroll to position [634, 0]
click at [353, 167] on link "1" at bounding box center [352, 169] width 7 height 8
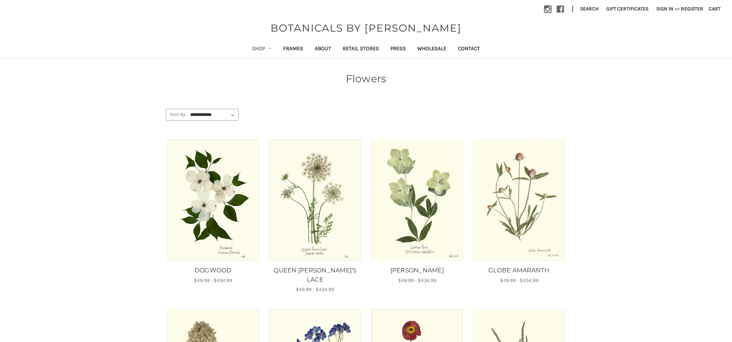
click at [251, 49] on link "Shop" at bounding box center [262, 50] width 32 height 18
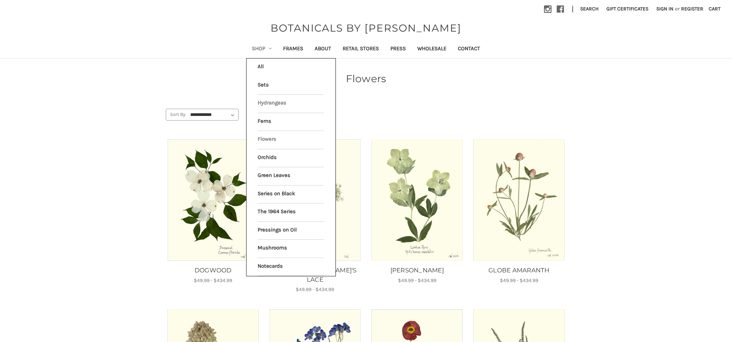
click at [262, 103] on link "Hydrangeas" at bounding box center [291, 104] width 66 height 18
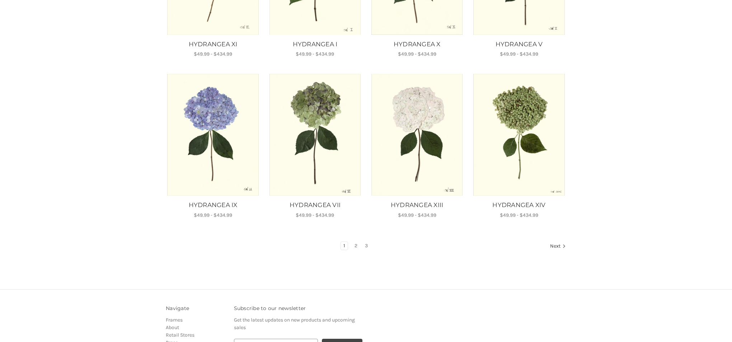
scroll to position [391, 0]
